Goal: Information Seeking & Learning: Learn about a topic

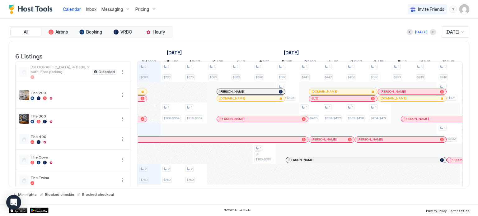
scroll to position [0, 346]
click at [153, 6] on div "Pricing" at bounding box center [146, 9] width 26 height 11
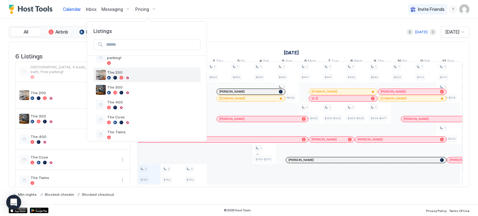
scroll to position [29, 0]
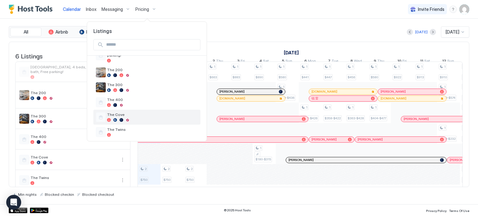
click at [132, 118] on div at bounding box center [152, 120] width 91 height 4
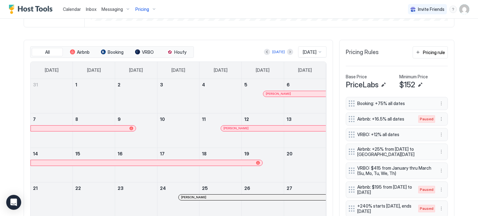
scroll to position [166, 0]
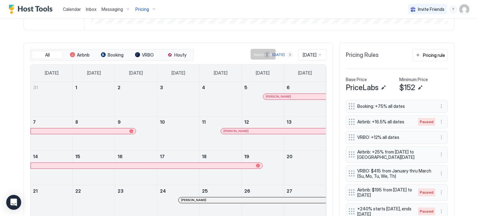
click at [287, 54] on button "Next month" at bounding box center [290, 55] width 6 height 6
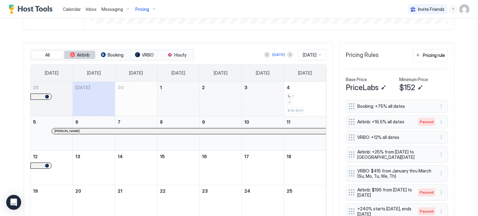
click at [81, 56] on span "Airbnb" at bounding box center [83, 55] width 13 height 6
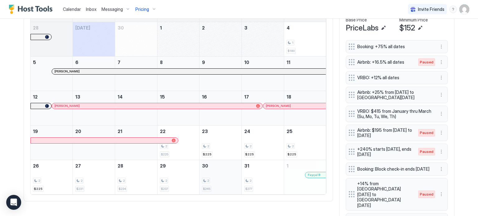
scroll to position [226, 0]
